Goal: Information Seeking & Learning: Learn about a topic

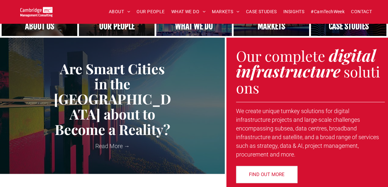
scroll to position [220, 0]
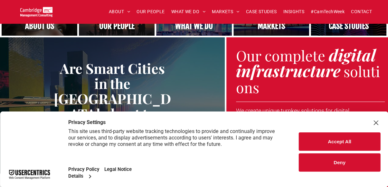
click at [332, 139] on button "Accept All" at bounding box center [339, 142] width 81 height 18
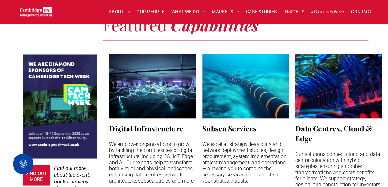
scroll to position [596, 0]
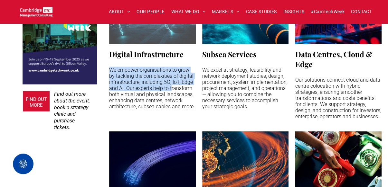
drag, startPoint x: 111, startPoint y: 69, endPoint x: 172, endPoint y: 89, distance: 63.9
click at [172, 89] on p "We empower organisations to grow by tackling the complexities of digital infras…" at bounding box center [152, 88] width 87 height 43
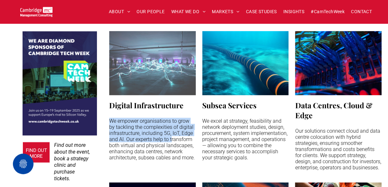
scroll to position [518, 0]
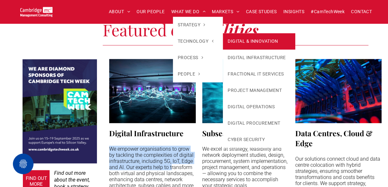
click at [238, 40] on link "DIGITAL & INNOVATION" at bounding box center [259, 41] width 72 height 16
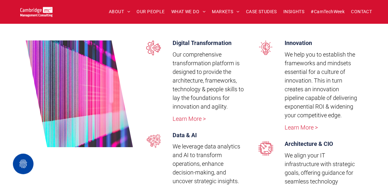
scroll to position [1496, 0]
click at [183, 117] on link "Learn More >" at bounding box center [188, 118] width 33 height 7
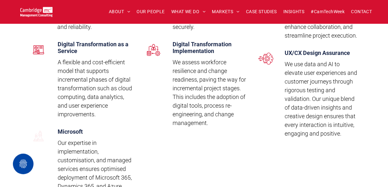
scroll to position [685, 0]
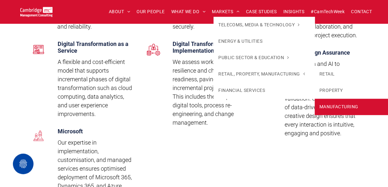
click at [324, 103] on link "MANUFACTURING" at bounding box center [364, 107] width 101 height 16
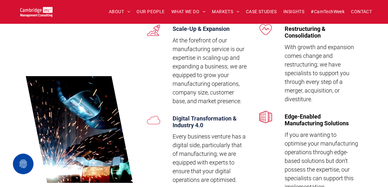
scroll to position [1202, 0]
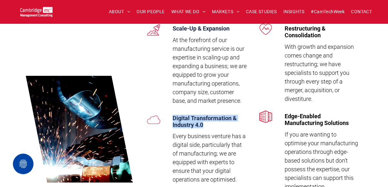
drag, startPoint x: 174, startPoint y: 117, endPoint x: 208, endPoint y: 124, distance: 35.1
click at [208, 124] on h4 "Digital Transformation & Industry 4.0" at bounding box center [210, 122] width 74 height 14
copy span "Digital Transformation & Industry 4.0"
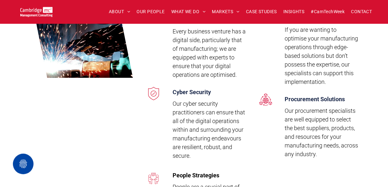
scroll to position [1234, 0]
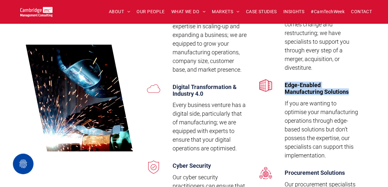
drag, startPoint x: 285, startPoint y: 86, endPoint x: 359, endPoint y: 96, distance: 74.7
click at [359, 96] on div "Restructuring & Consolidation With growth and expansion comes change and restru…" at bounding box center [306, 162] width 112 height 368
copy span "Edge-Enabled Manufacturing Solutions"
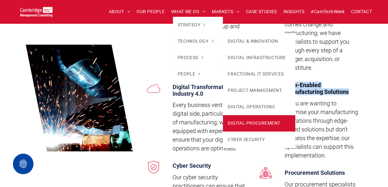
click at [256, 129] on link "DIGITAL PROCUREMENT" at bounding box center [259, 123] width 72 height 16
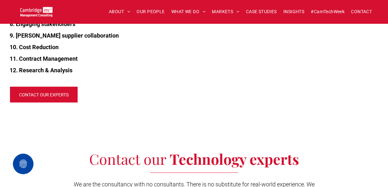
scroll to position [891, 0]
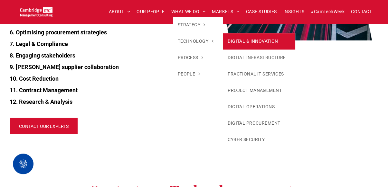
click at [232, 45] on link "DIGITAL & INNOVATION" at bounding box center [259, 41] width 72 height 16
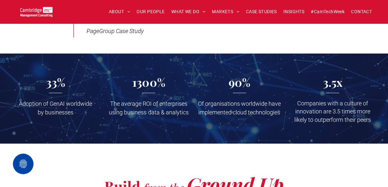
scroll to position [832, 0]
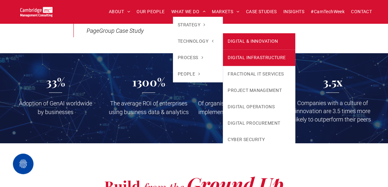
click at [259, 61] on link "DIGITAL INFRASTRUCTURE" at bounding box center [259, 58] width 72 height 16
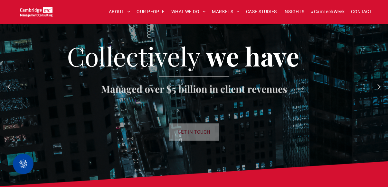
scroll to position [618, 0]
